Goal: Information Seeking & Learning: Learn about a topic

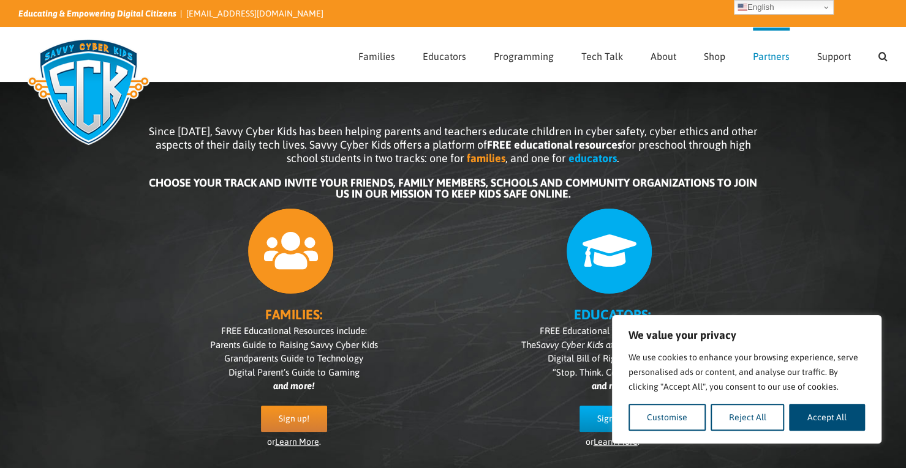
click at [764, 59] on span "Partners" at bounding box center [771, 56] width 37 height 10
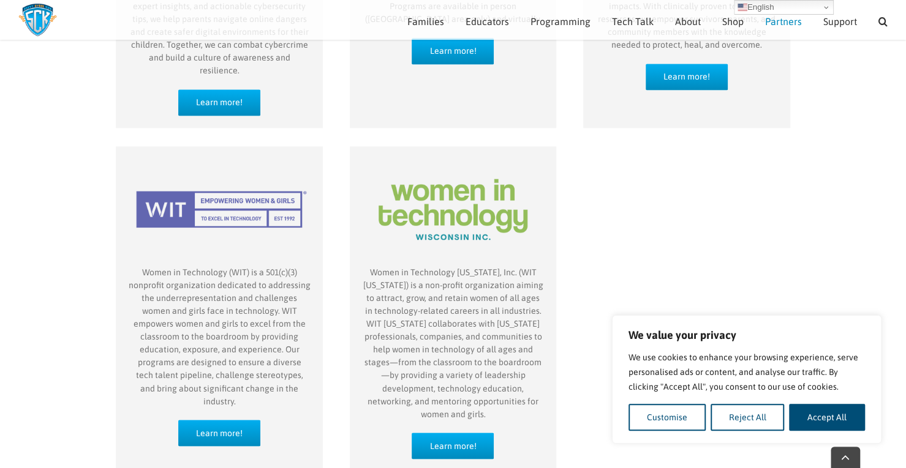
scroll to position [983, 0]
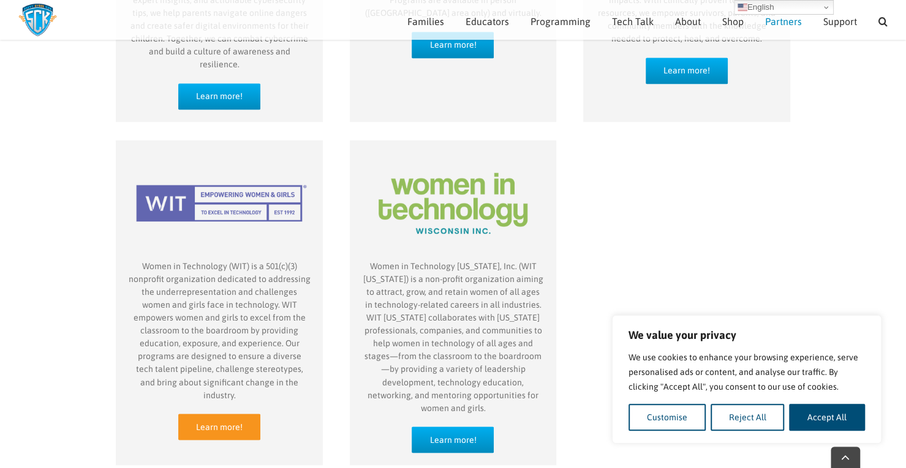
click at [228, 422] on span "Learn more!" at bounding box center [219, 427] width 47 height 10
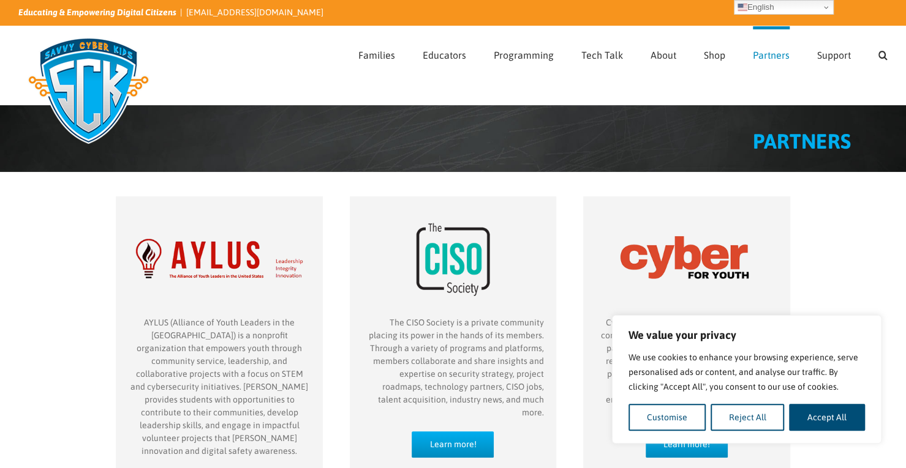
scroll to position [3, 0]
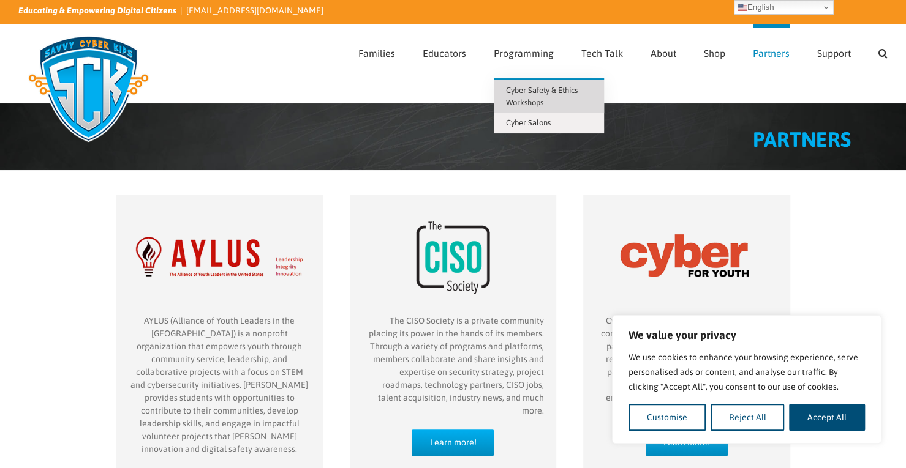
click at [537, 96] on link "Cyber Safety & Ethics Workshops" at bounding box center [549, 96] width 110 height 32
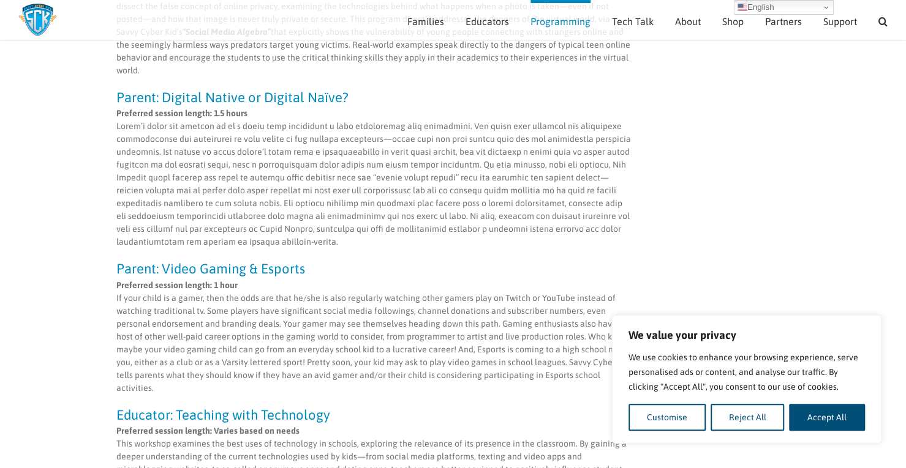
scroll to position [745, 0]
drag, startPoint x: 589, startPoint y: 360, endPoint x: 115, endPoint y: 86, distance: 547.6
click at [115, 86] on div "Cyber Safety & Ethics Programming Technology enables young people in many posit…" at bounding box center [453, 68] width 906 height 1358
copy div "Parent: Digital Native or Digital Naïve? Preferred session length: 1.5 hours To…"
